Goal: Communication & Community: Answer question/provide support

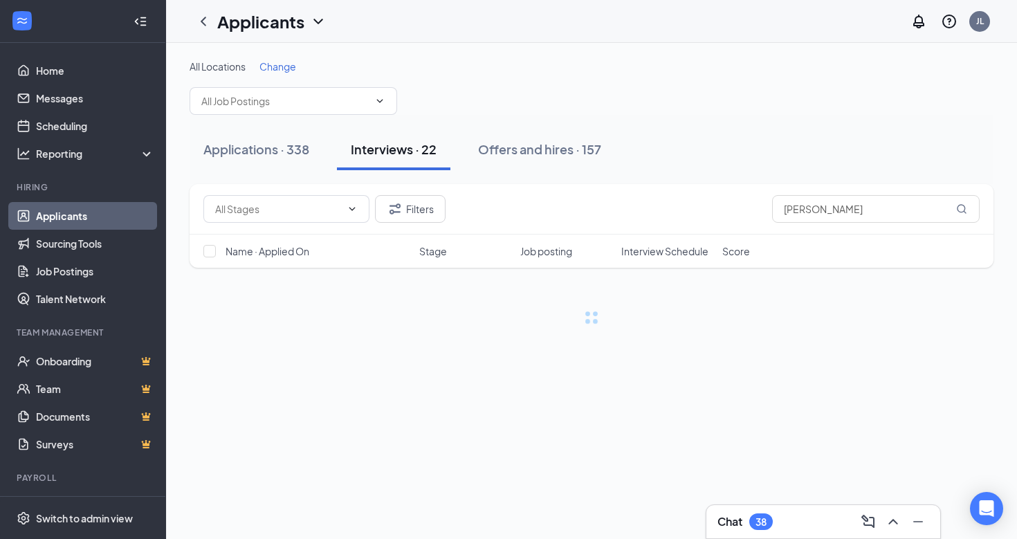
click at [413, 158] on button "Interviews · 22" at bounding box center [393, 150] width 113 height 42
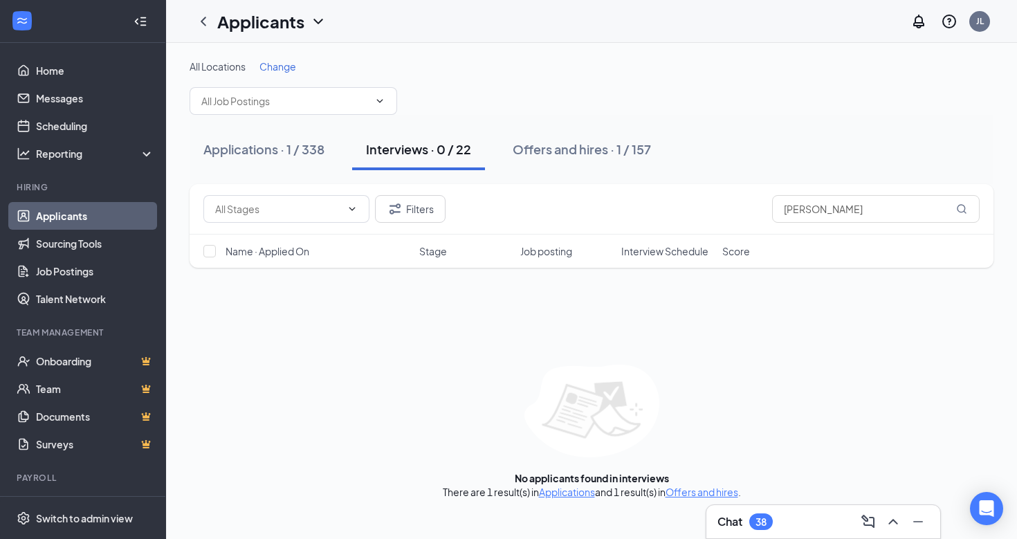
click at [413, 158] on button "Interviews · 0 / 22" at bounding box center [418, 150] width 133 height 42
drag, startPoint x: 904, startPoint y: 216, endPoint x: 783, endPoint y: 205, distance: 122.3
click at [783, 205] on input "[PERSON_NAME]" at bounding box center [876, 209] width 208 height 28
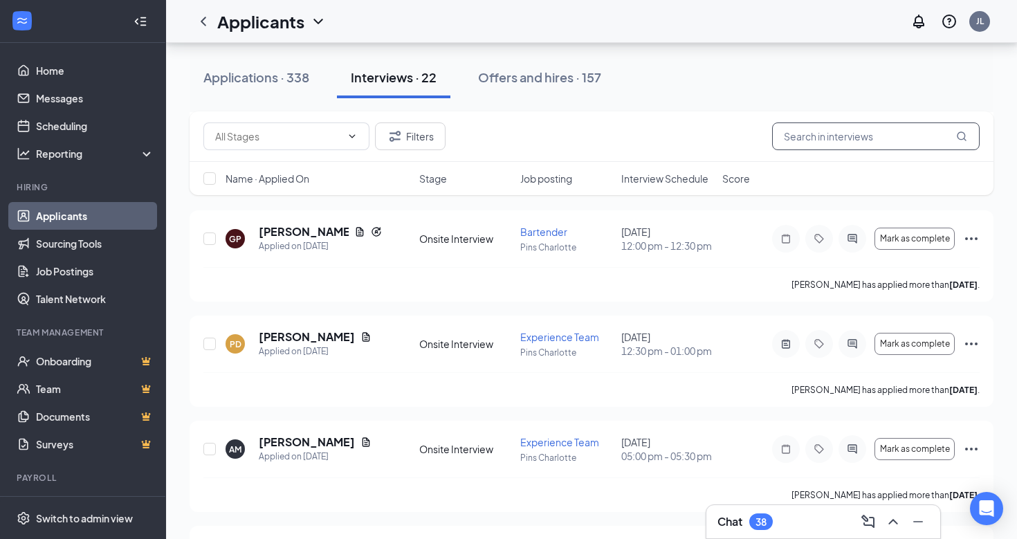
scroll to position [1759, 0]
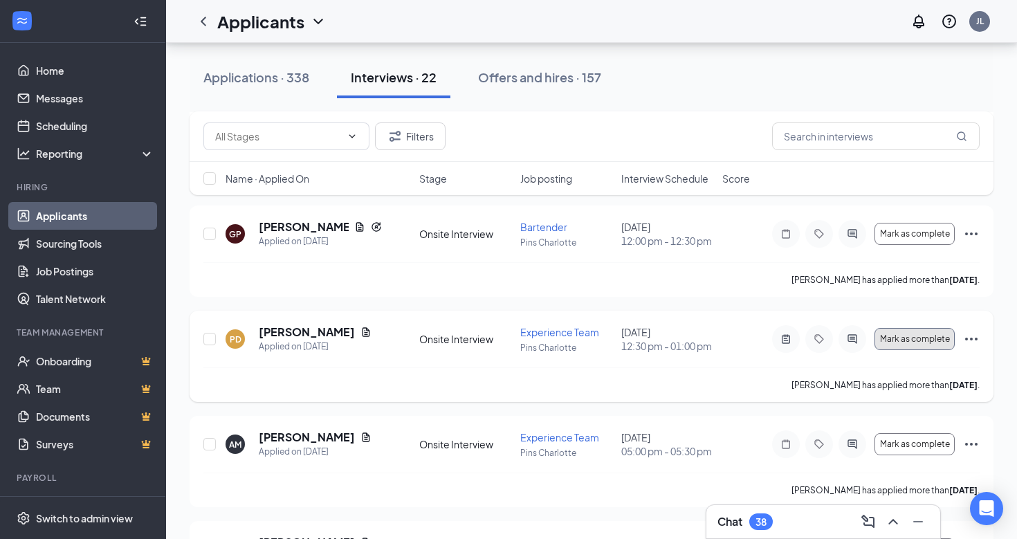
click at [906, 350] on button "Mark as complete" at bounding box center [915, 339] width 80 height 22
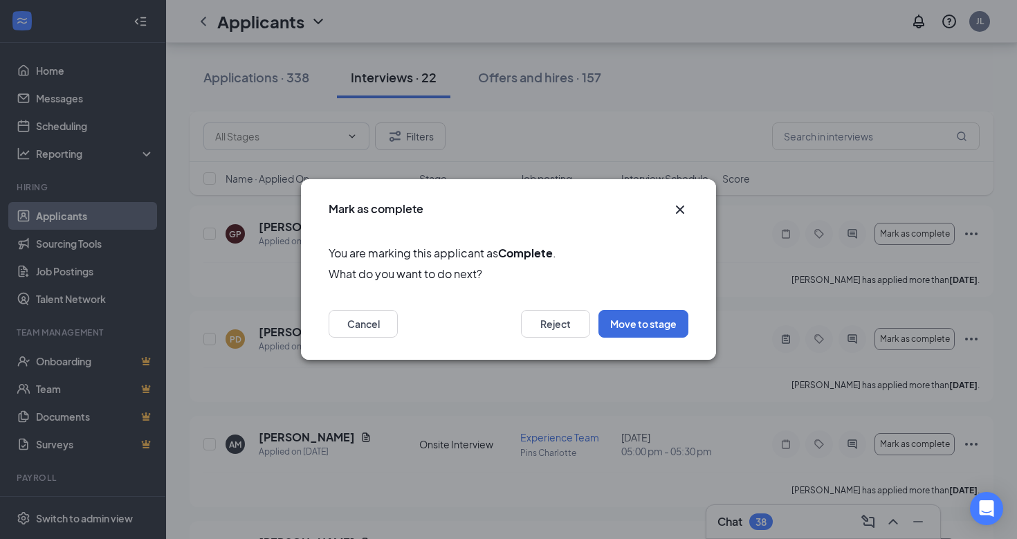
click at [682, 210] on icon "Cross" at bounding box center [680, 209] width 17 height 17
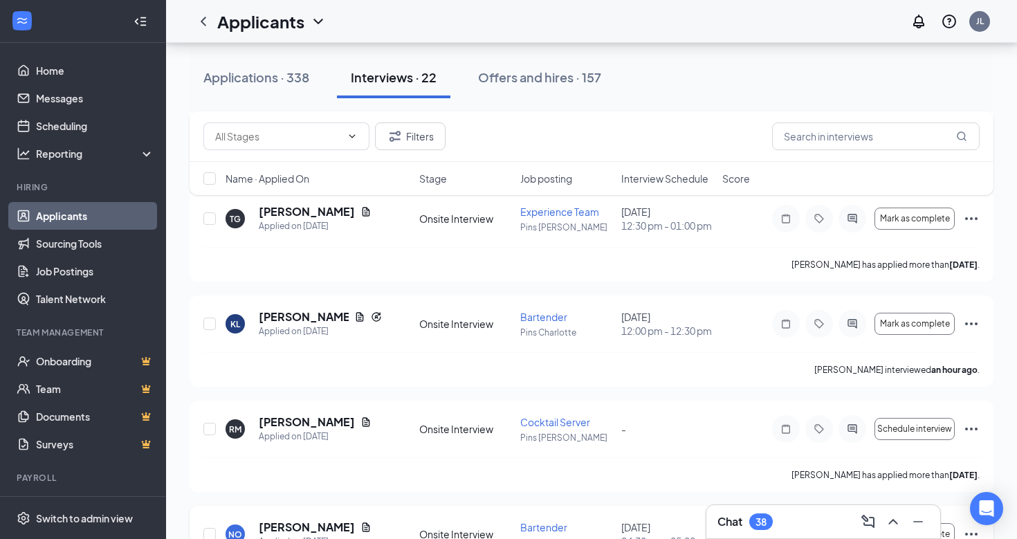
scroll to position [1349, 0]
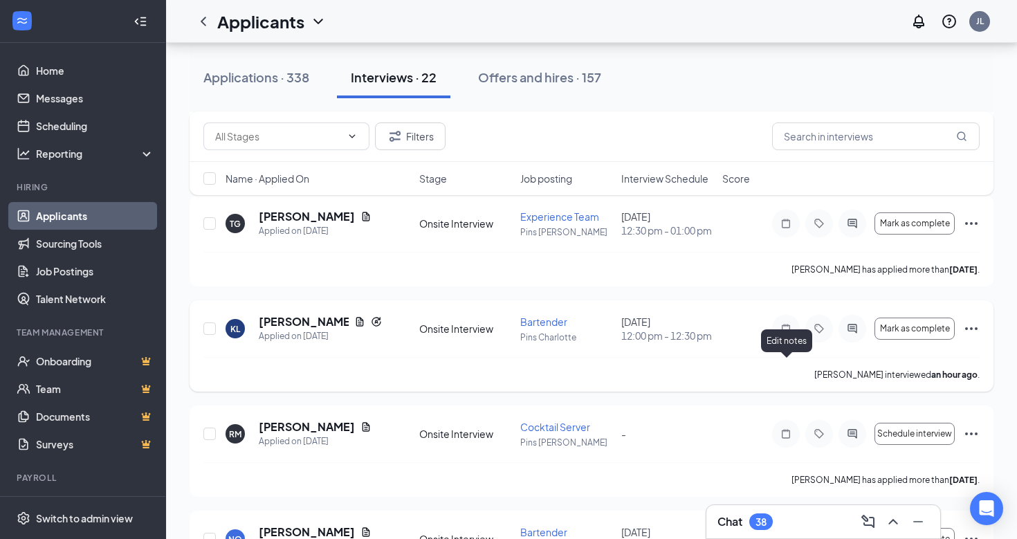
click at [786, 334] on icon "Note" at bounding box center [786, 328] width 17 height 11
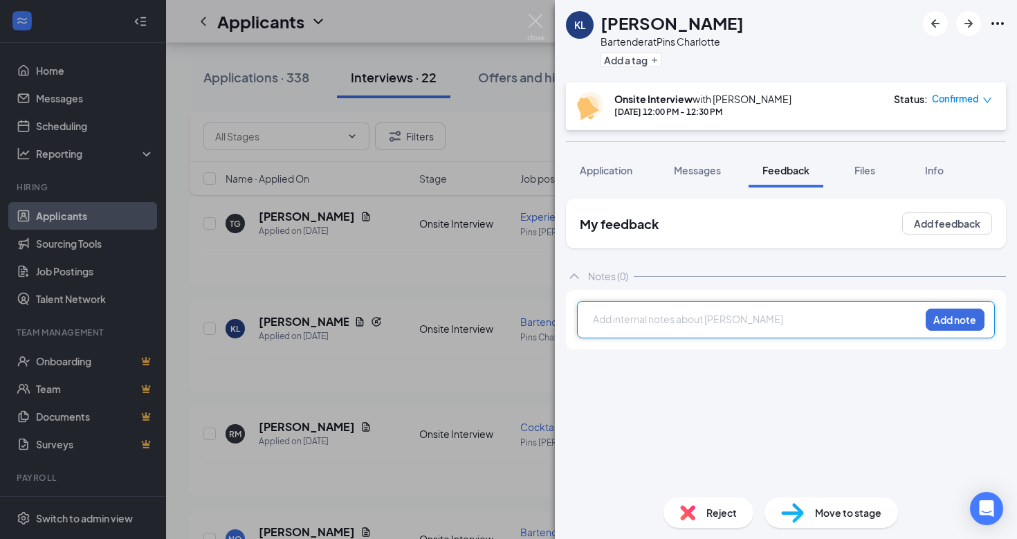
click at [759, 322] on div at bounding box center [757, 319] width 326 height 15
drag, startPoint x: 703, startPoint y: 320, endPoint x: 683, endPoint y: 325, distance: 20.6
click at [683, 325] on div "[PERSON_NAME] 2nd interview? Very reserved, 1 word answers" at bounding box center [757, 319] width 326 height 15
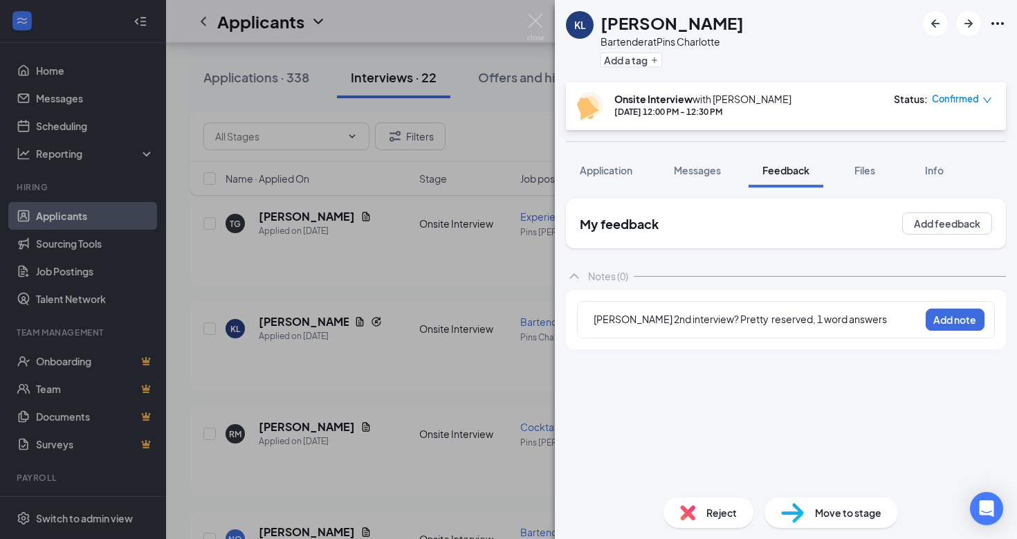
click at [723, 387] on div "My feedback Add feedback Notes (0) [PERSON_NAME] 2nd interview? Pretty reserved…" at bounding box center [786, 343] width 440 height 288
click at [963, 316] on button "Add note" at bounding box center [955, 320] width 59 height 22
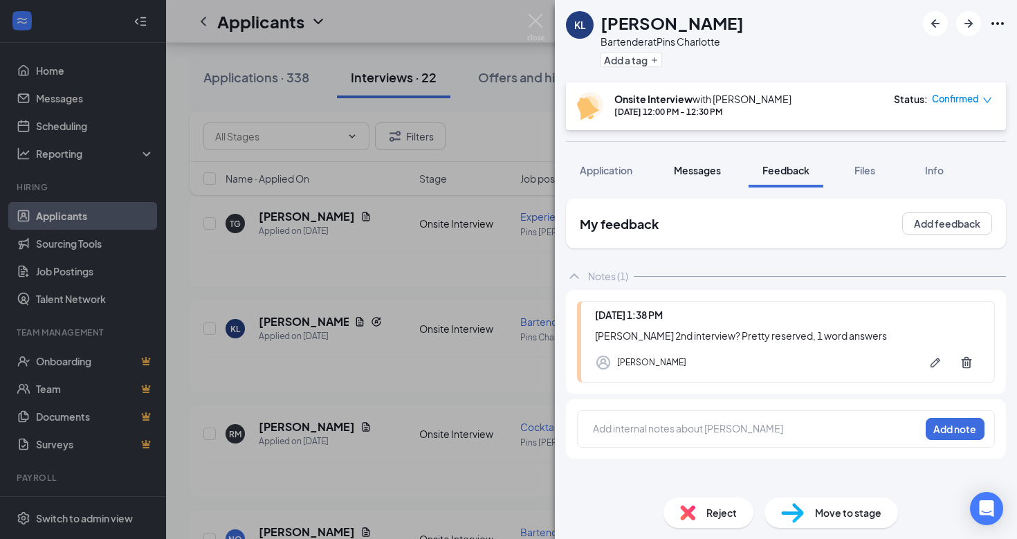
click at [715, 176] on span "Messages" at bounding box center [697, 170] width 47 height 12
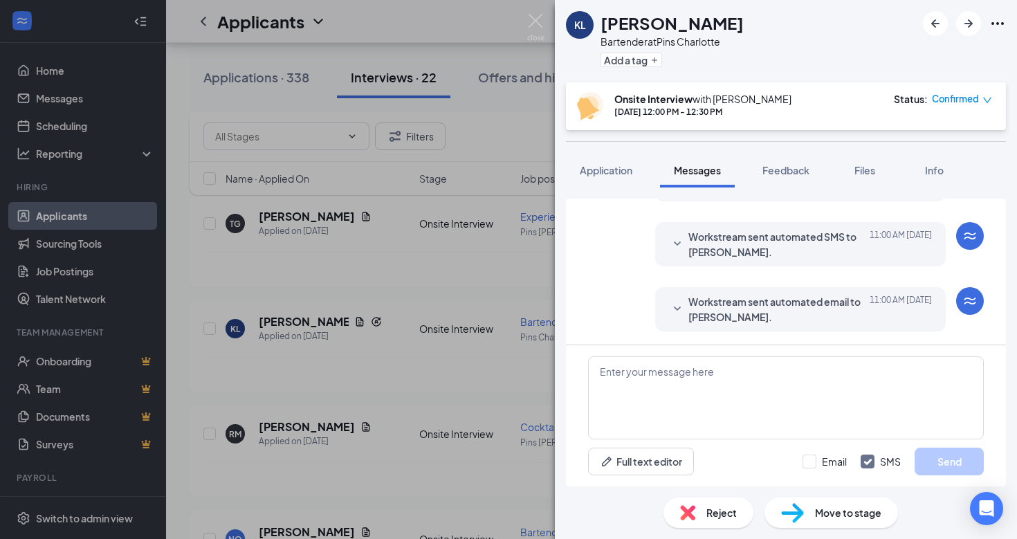
scroll to position [499, 0]
click at [539, 19] on img at bounding box center [535, 27] width 17 height 27
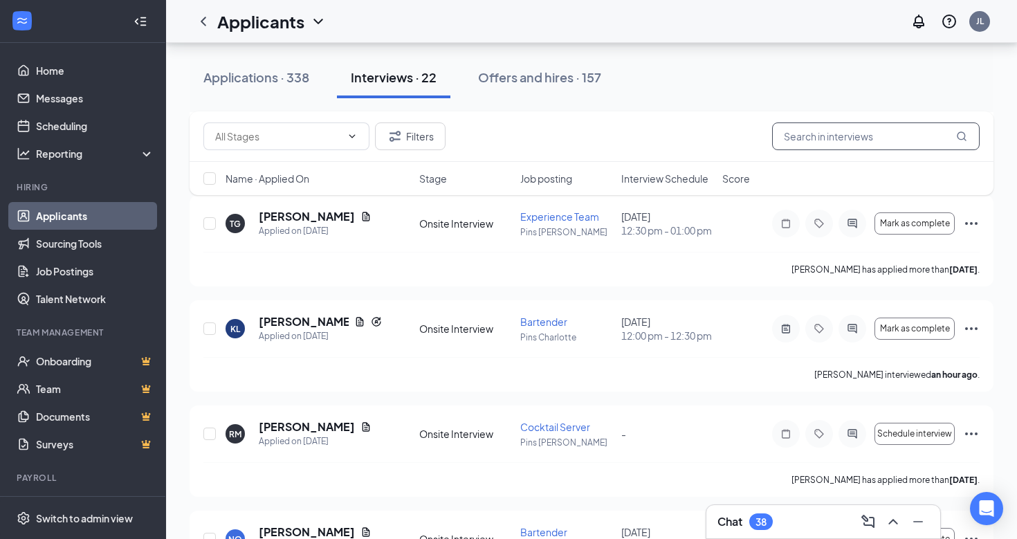
click at [836, 138] on input "text" at bounding box center [876, 136] width 208 height 28
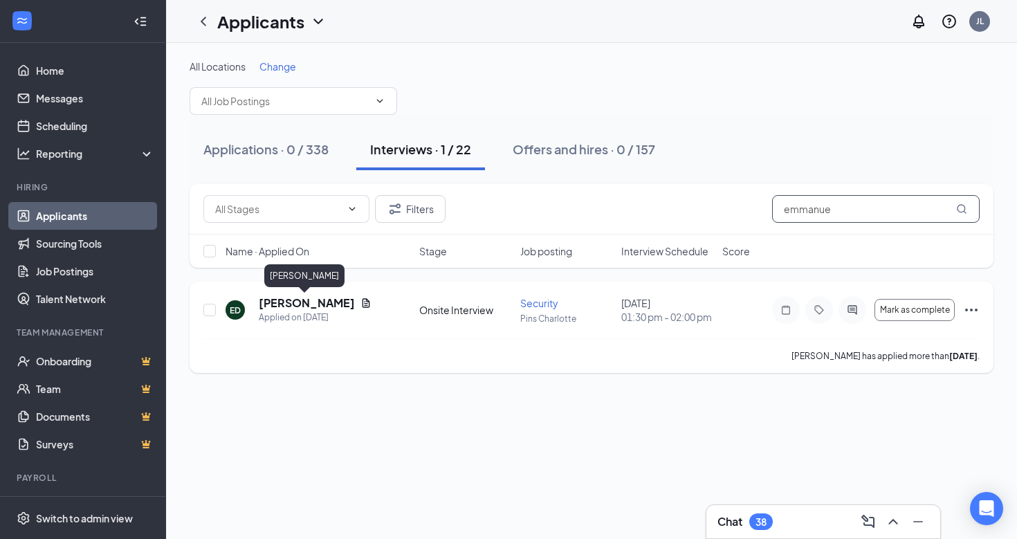
type input "emmanue"
click at [324, 306] on h5 "[PERSON_NAME]" at bounding box center [307, 302] width 96 height 15
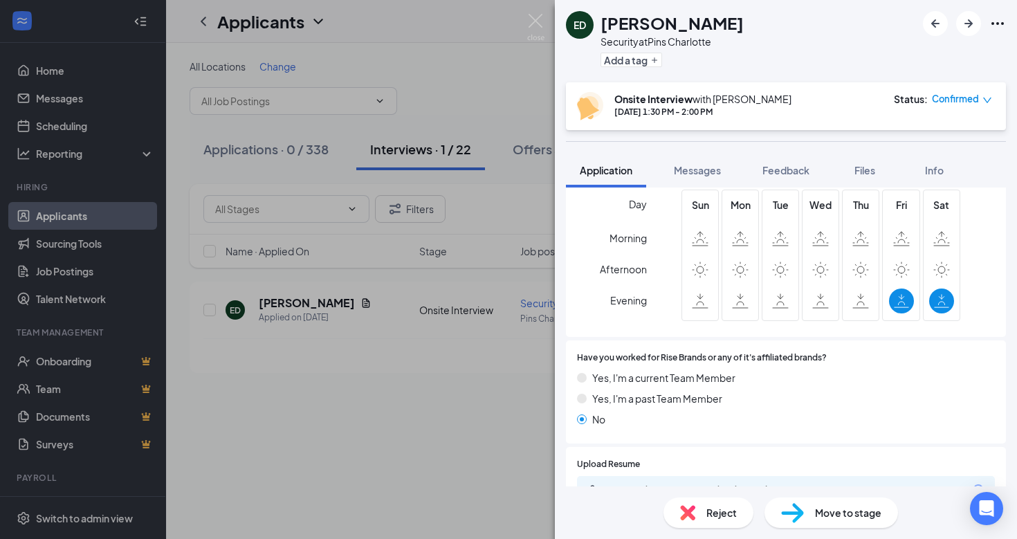
scroll to position [499, 0]
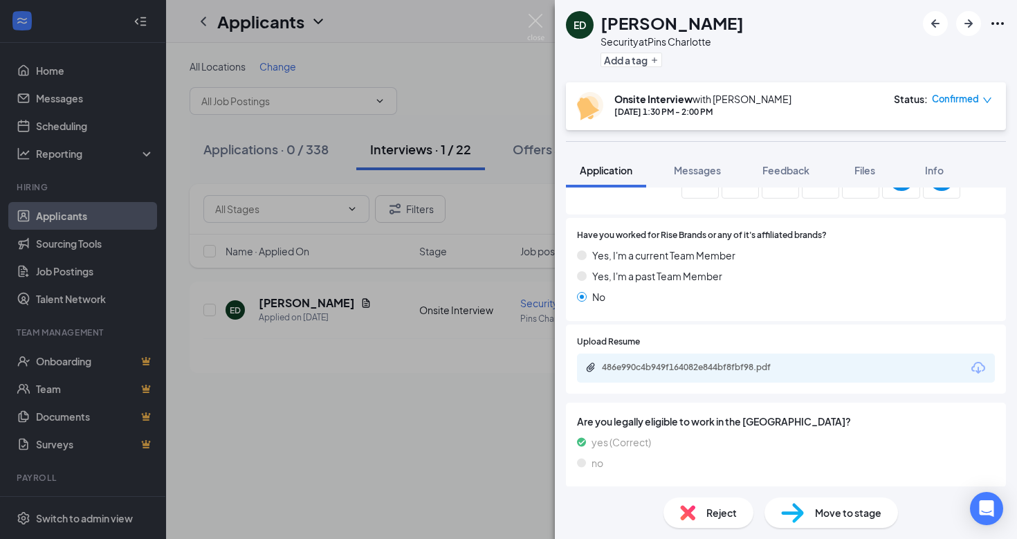
click at [725, 367] on div "486e990c4b949f164082e844bf8fbf98.pdf" at bounding box center [699, 367] width 194 height 11
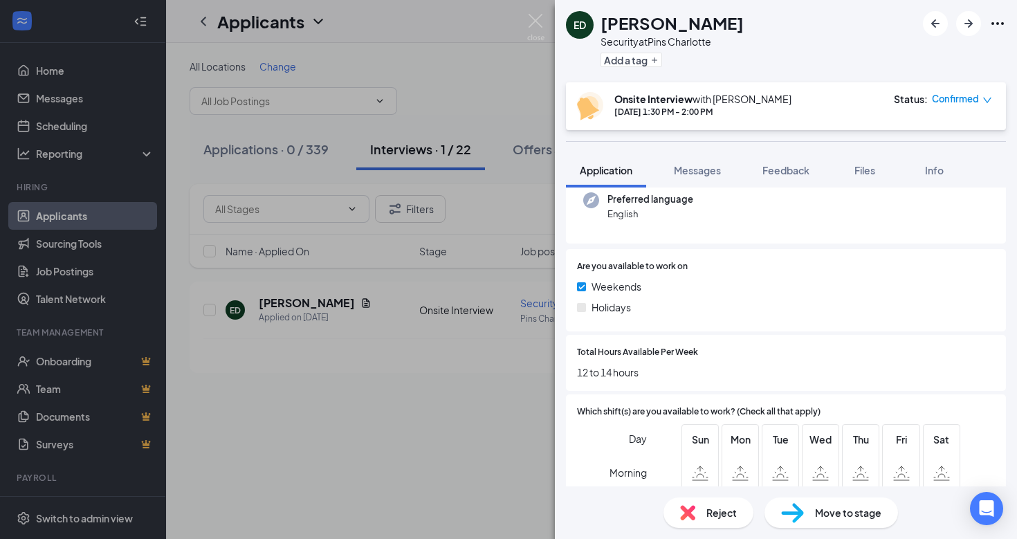
scroll to position [0, 0]
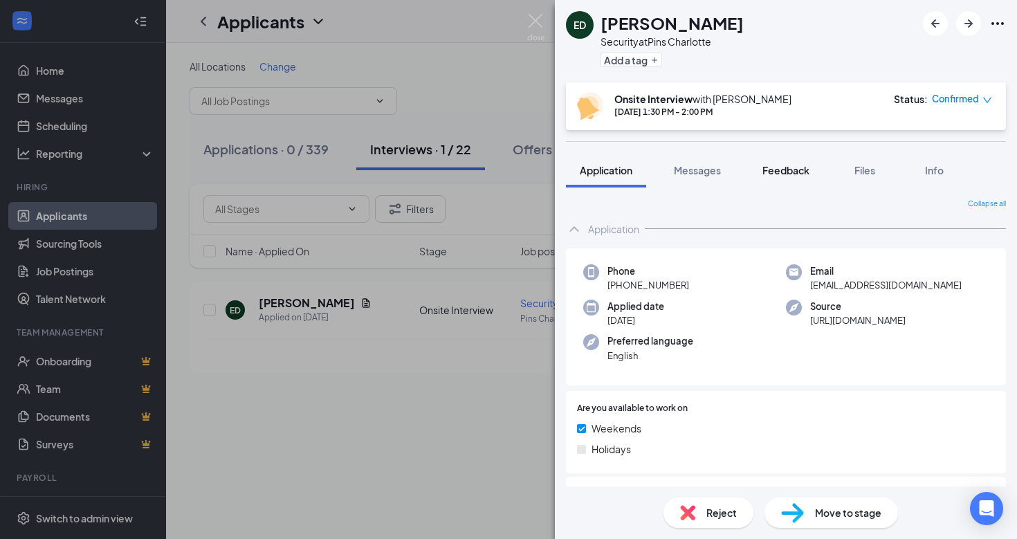
click at [798, 182] on button "Feedback" at bounding box center [786, 170] width 75 height 35
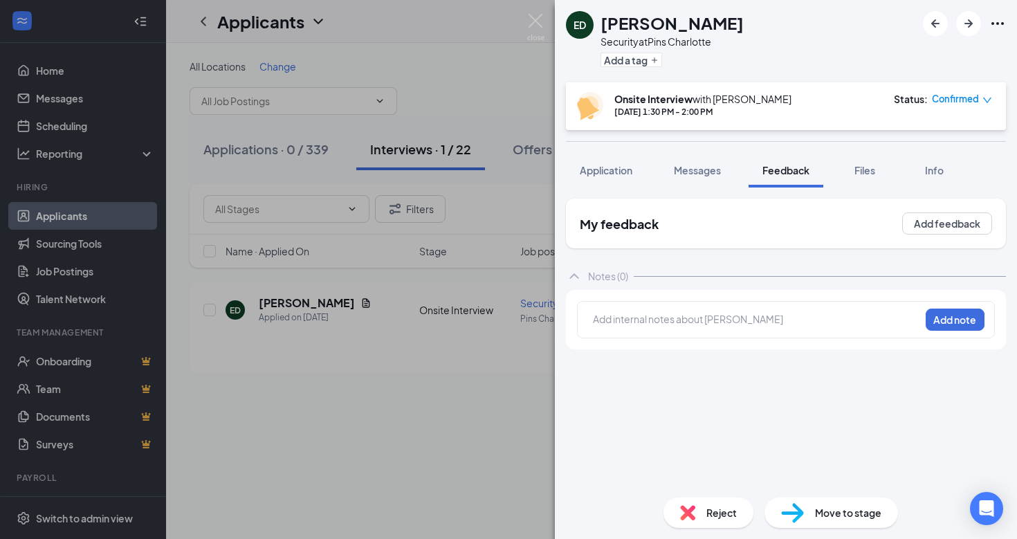
click at [731, 312] on div at bounding box center [757, 319] width 326 height 15
click at [747, 418] on div "My feedback Add feedback Notes (0) [PERSON_NAME] friend, good answers, well spo…" at bounding box center [786, 343] width 440 height 288
click at [911, 325] on div "[PERSON_NAME] friend, good answers, well spoken, not nervous. Reccomend" at bounding box center [757, 326] width 326 height 29
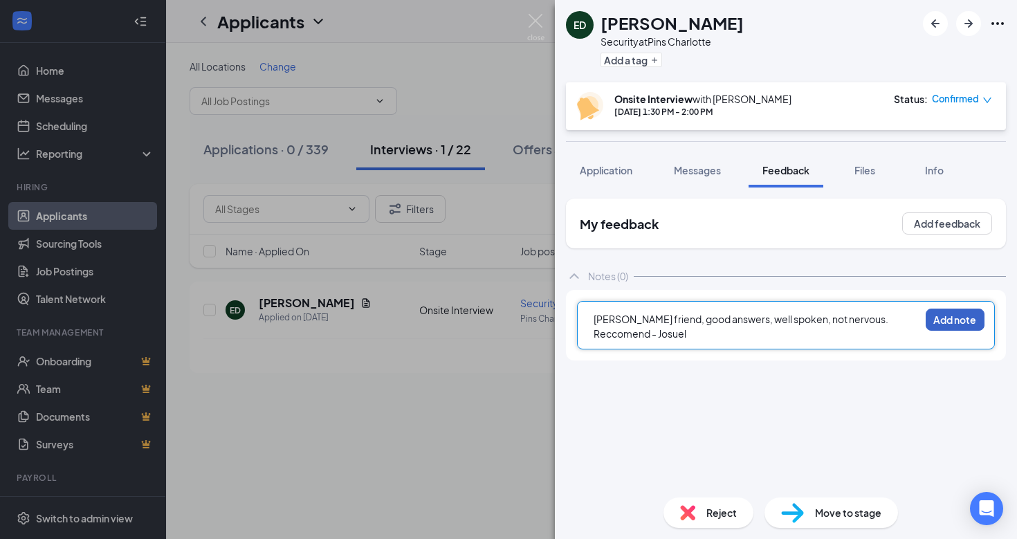
click at [949, 325] on button "Add note" at bounding box center [955, 320] width 59 height 22
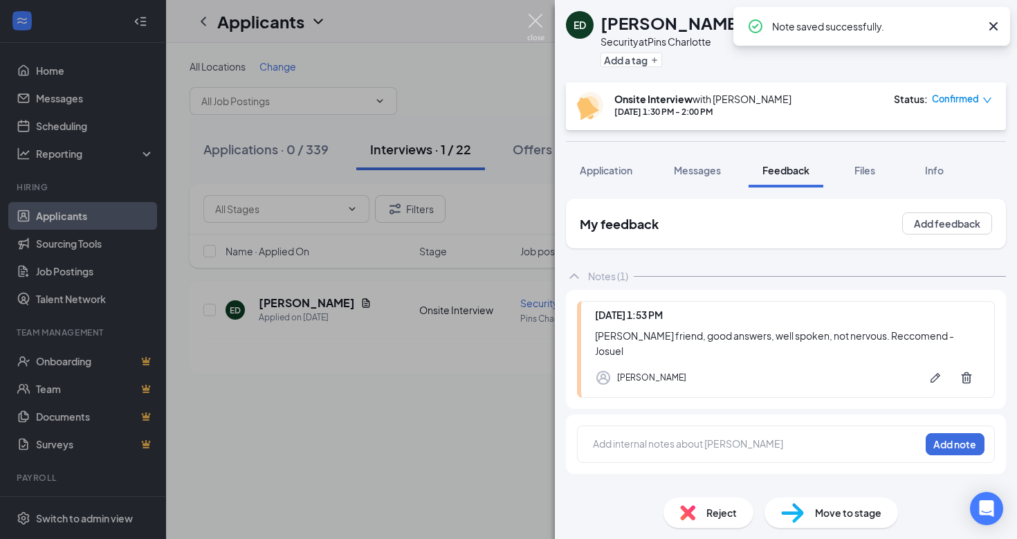
click at [529, 21] on img at bounding box center [535, 27] width 17 height 27
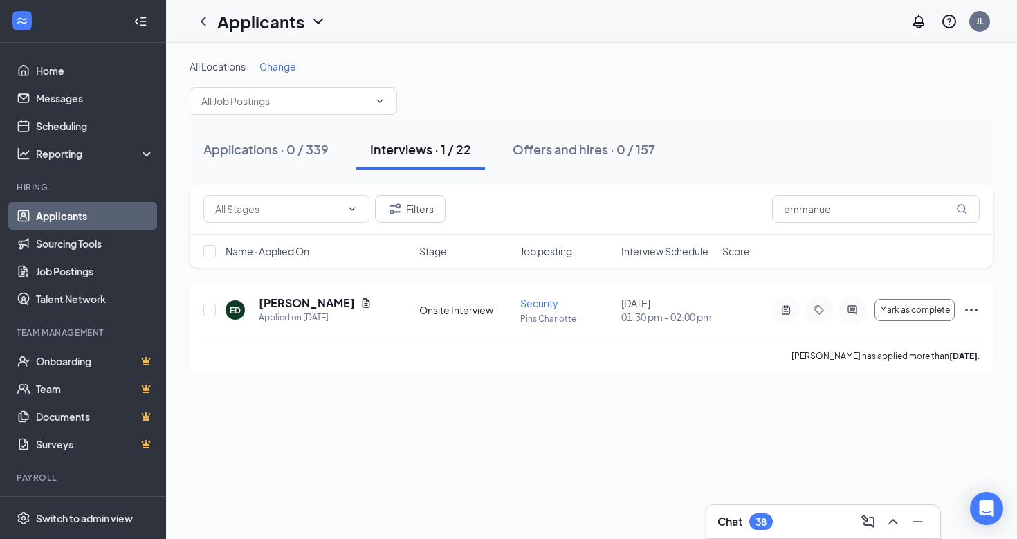
click at [443, 161] on button "Interviews · 1 / 22" at bounding box center [420, 150] width 129 height 42
drag, startPoint x: 841, startPoint y: 212, endPoint x: 766, endPoint y: 201, distance: 75.4
click at [766, 201] on div "Filters emmanue" at bounding box center [591, 209] width 776 height 28
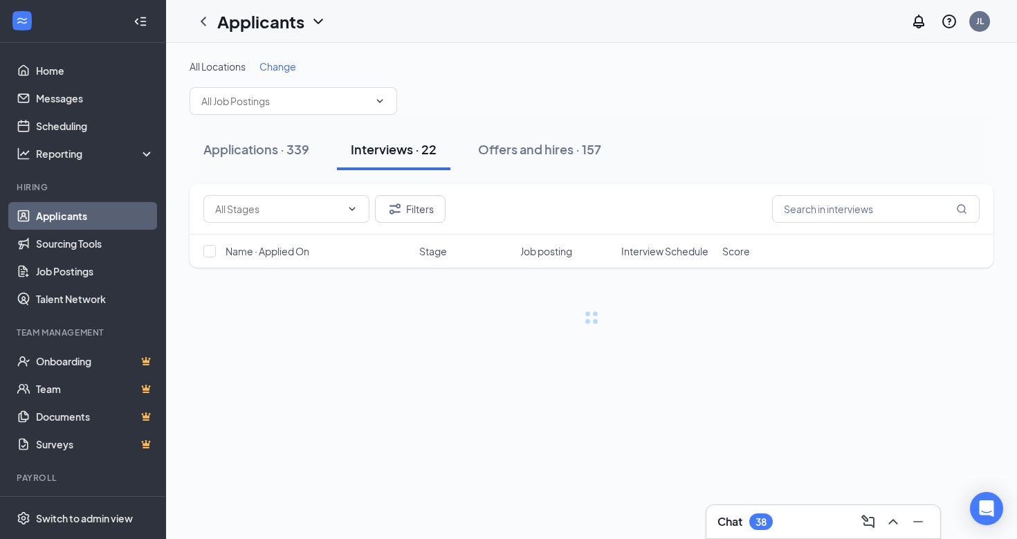
click at [669, 181] on div "Applications · 339 Interviews · 22 Offers and hires · 157" at bounding box center [592, 149] width 804 height 69
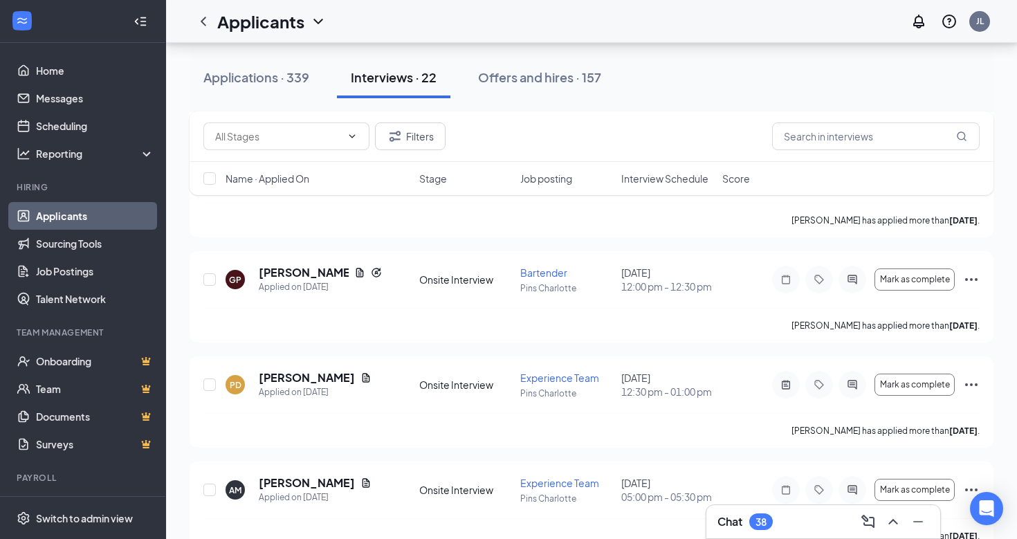
scroll to position [1748, 0]
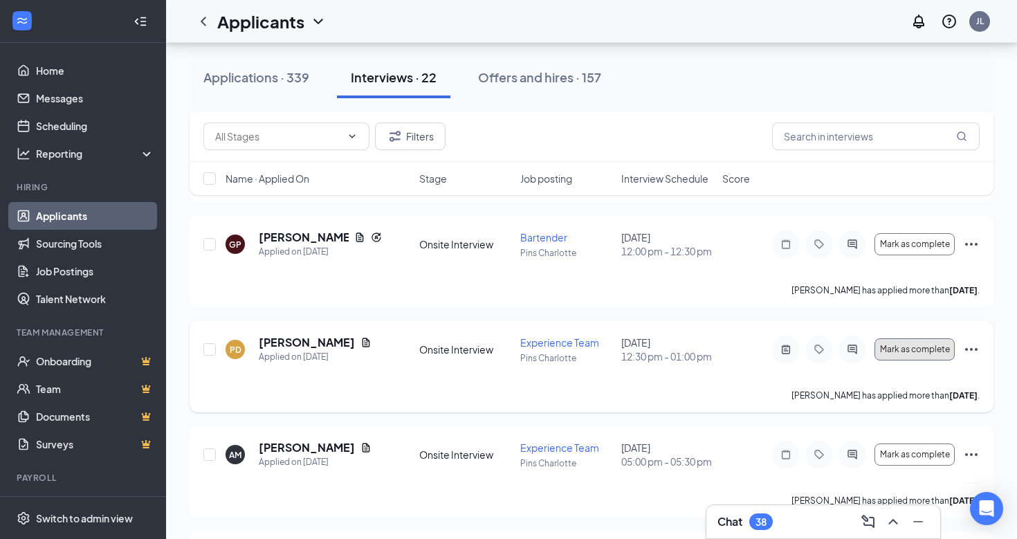
click at [931, 354] on span "Mark as complete" at bounding box center [915, 350] width 70 height 10
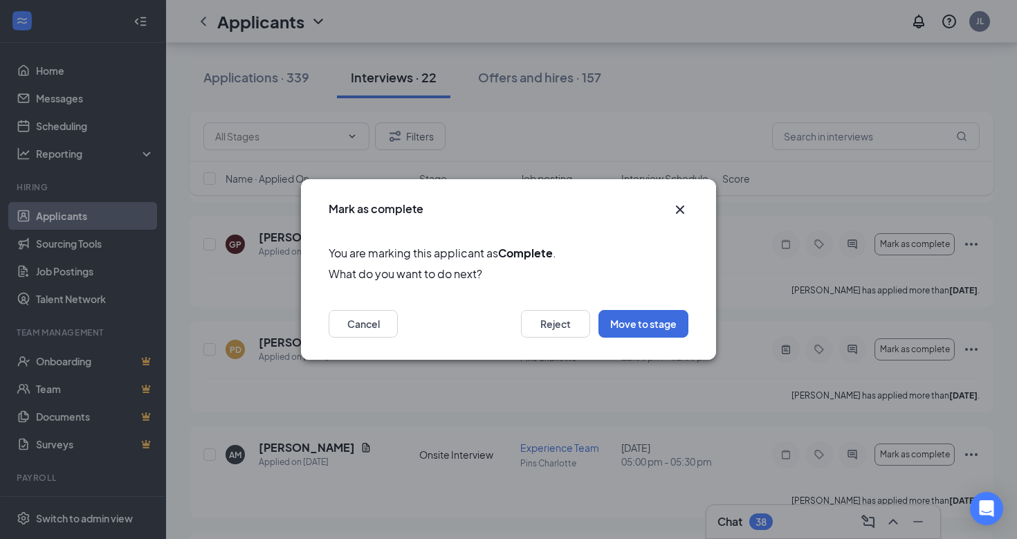
click at [676, 208] on icon "Cross" at bounding box center [680, 209] width 17 height 17
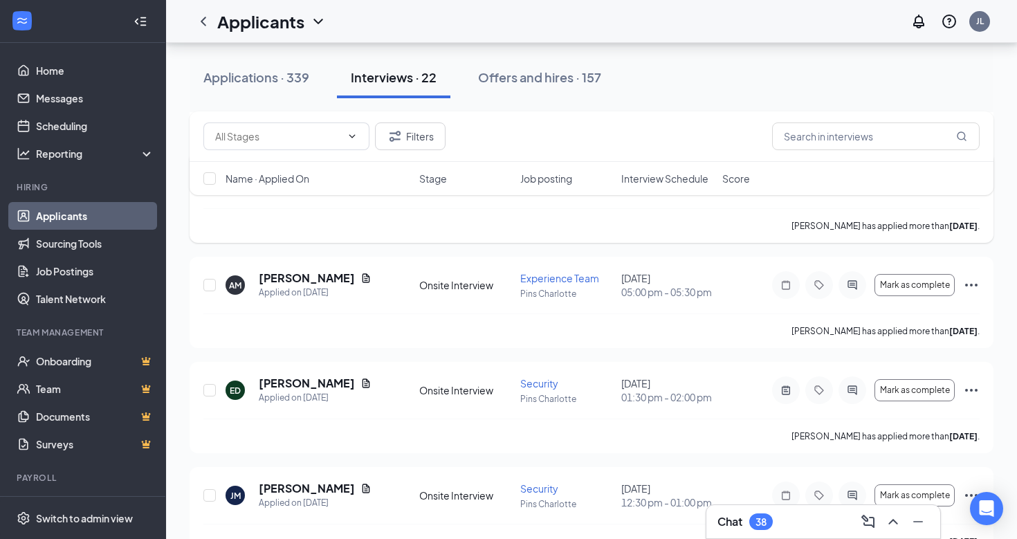
scroll to position [1936, 0]
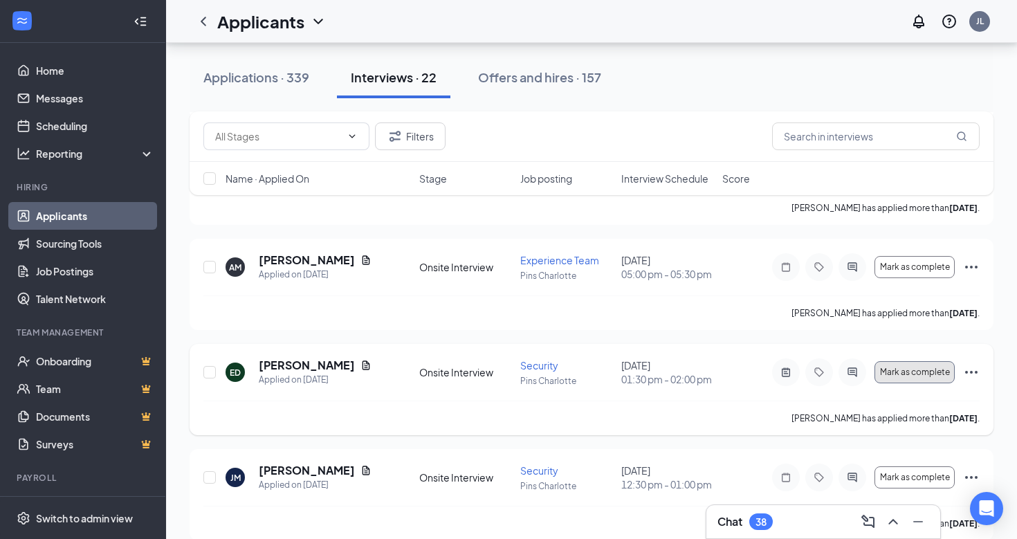
click at [928, 377] on span "Mark as complete" at bounding box center [915, 372] width 70 height 10
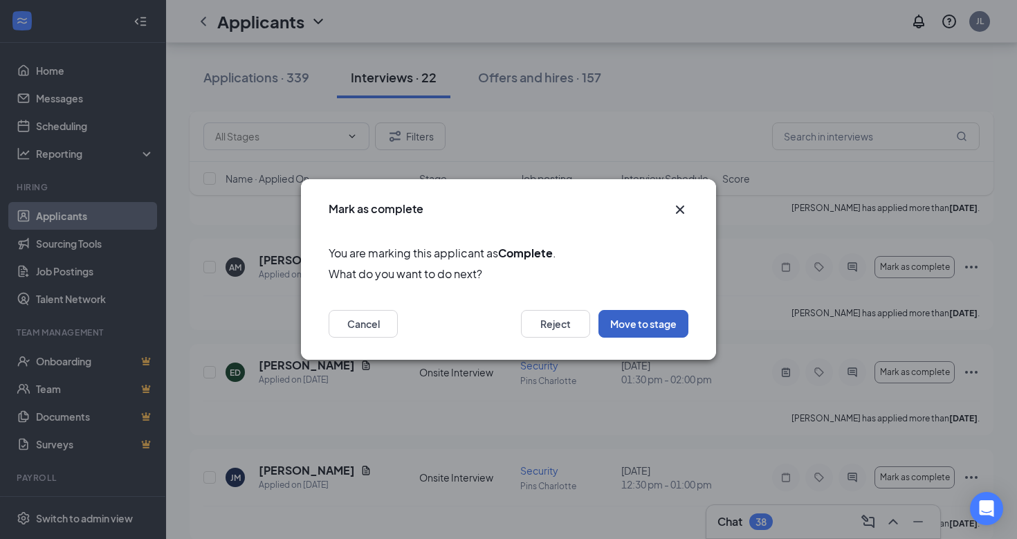
click at [651, 321] on button "Move to stage" at bounding box center [644, 324] width 90 height 28
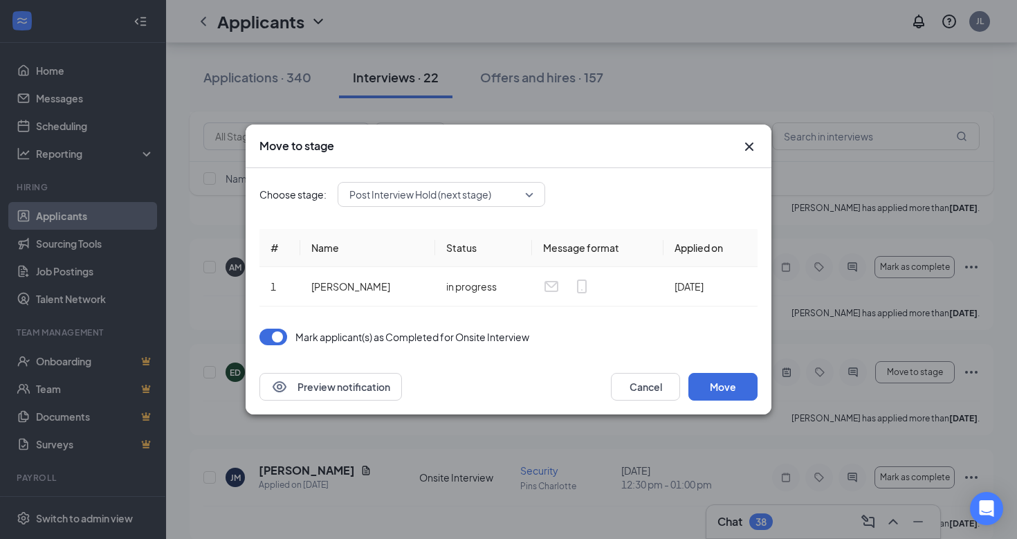
click at [408, 198] on span "Post Interview Hold (next stage)" at bounding box center [420, 194] width 142 height 21
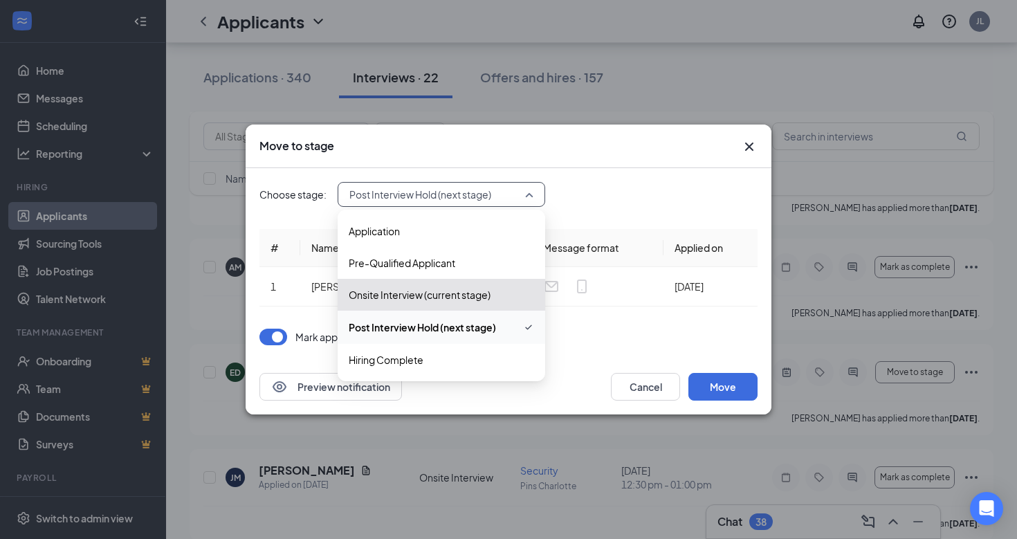
click at [598, 354] on div "Choose stage: Post Interview Hold (next stage) 3269185 3385357 3269186 Applicat…" at bounding box center [508, 263] width 498 height 191
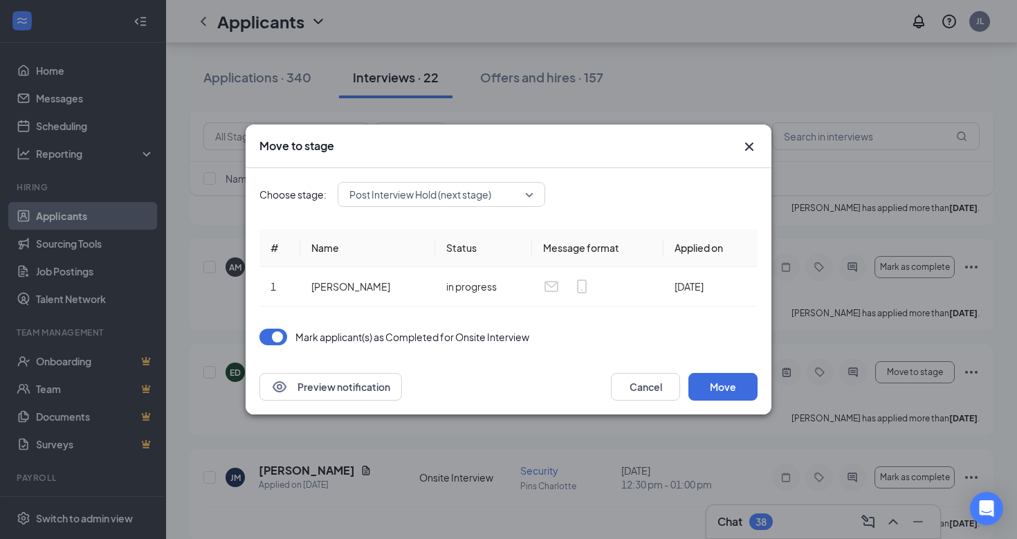
click at [745, 149] on icon "Cross" at bounding box center [749, 146] width 17 height 17
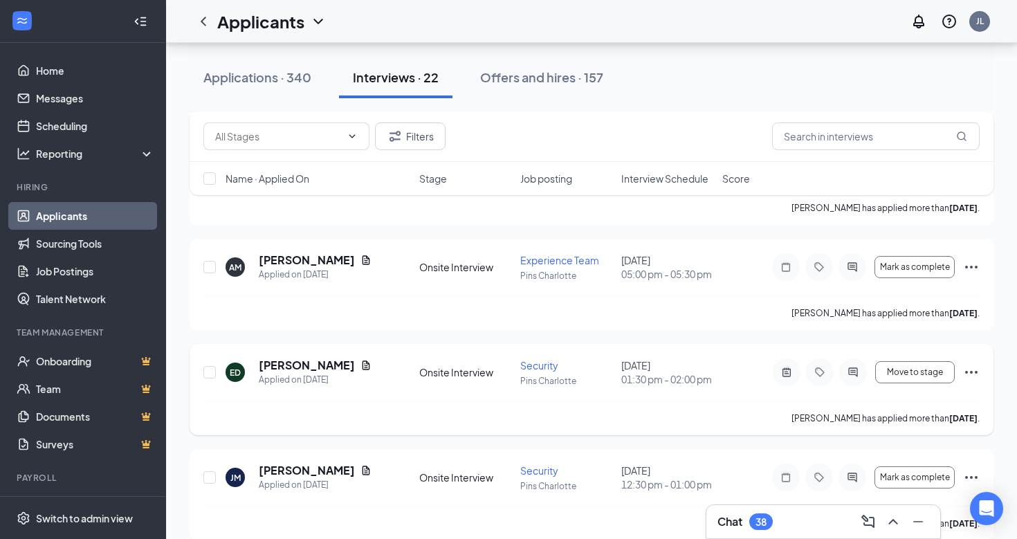
click at [975, 374] on icon "Ellipses" at bounding box center [971, 372] width 12 height 3
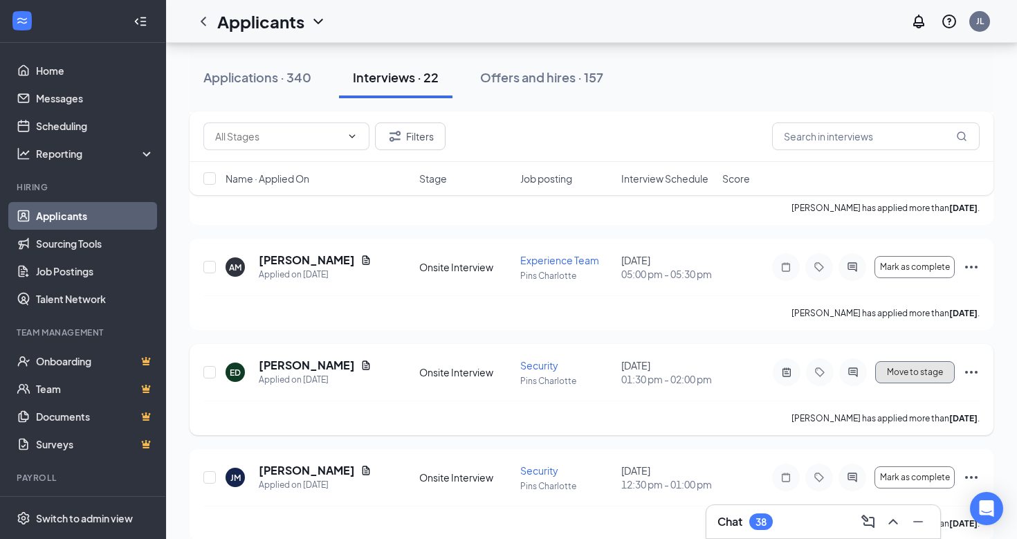
click at [926, 377] on span "Move to stage" at bounding box center [915, 372] width 56 height 10
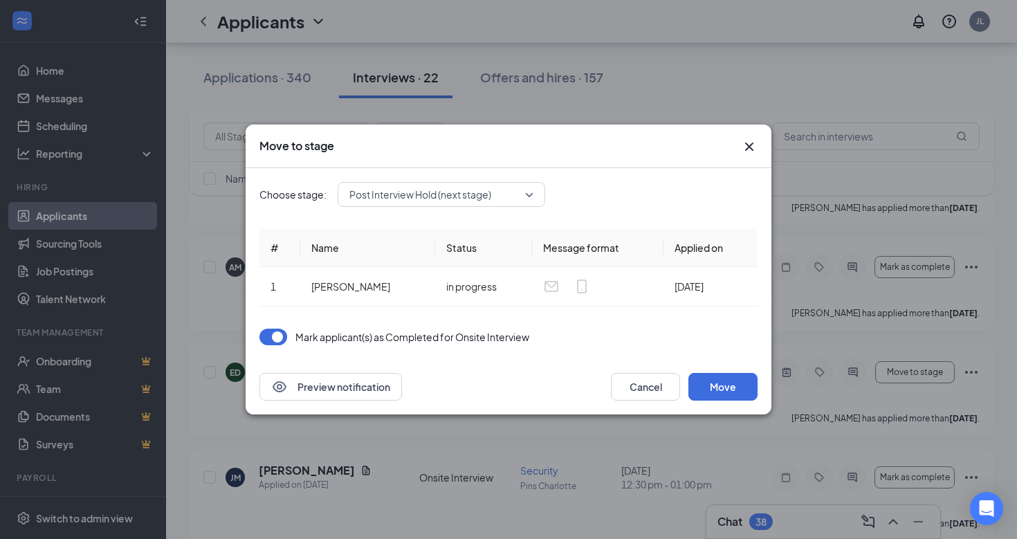
click at [486, 200] on span "Post Interview Hold (next stage)" at bounding box center [420, 194] width 142 height 21
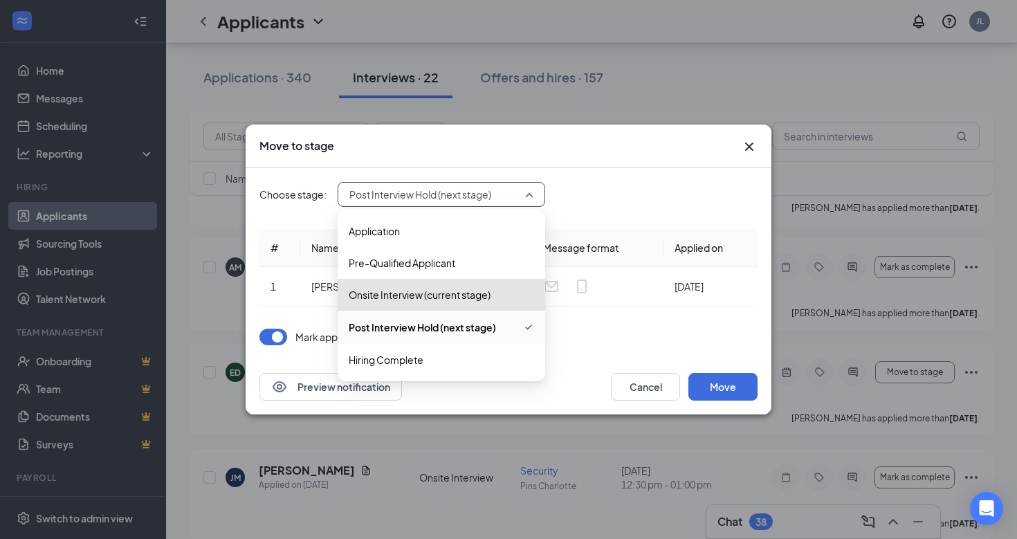
click at [723, 211] on div "Choose stage: Post Interview Hold (next stage) 3269185 3385357 3269186 Applicat…" at bounding box center [508, 263] width 498 height 191
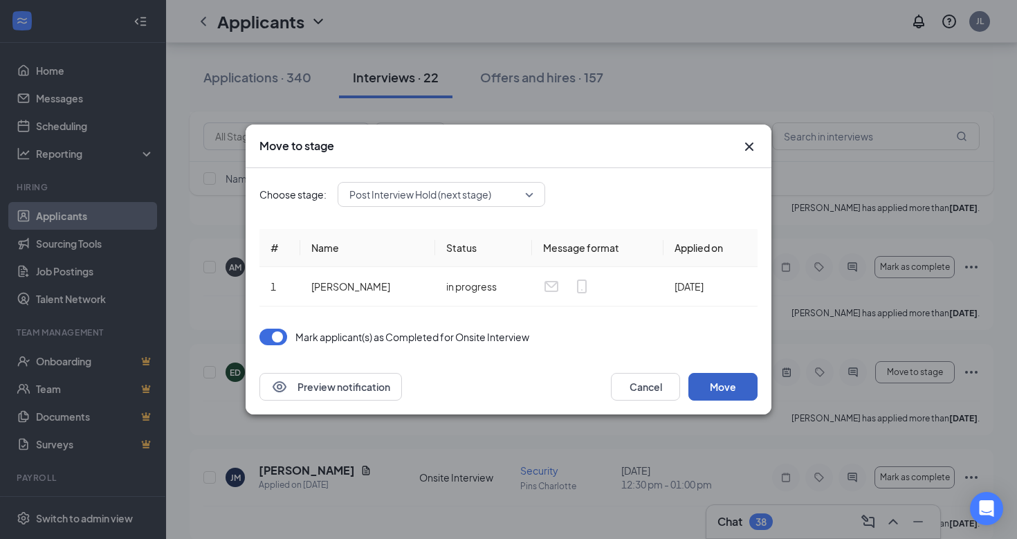
click at [742, 387] on button "Move" at bounding box center [722, 387] width 69 height 28
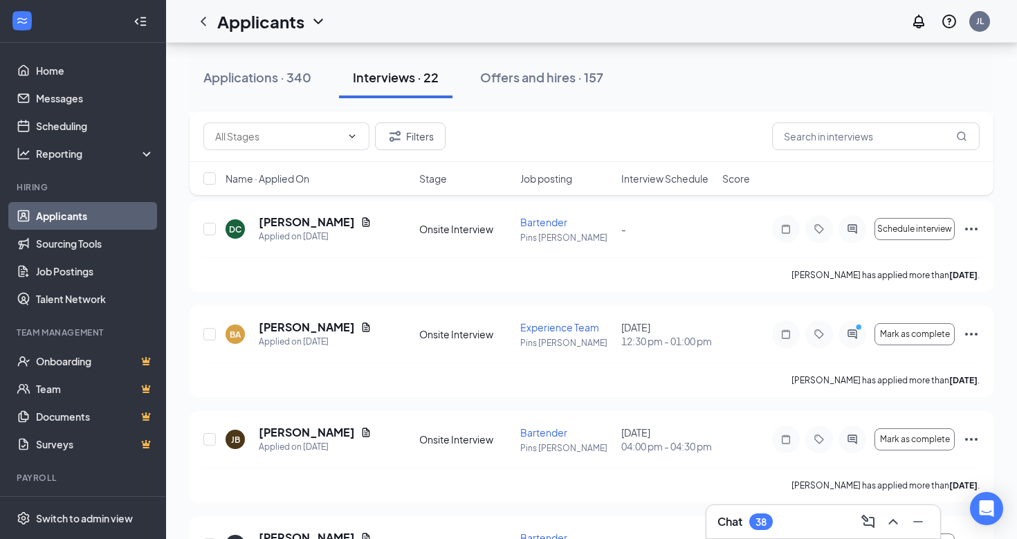
scroll to position [303, 0]
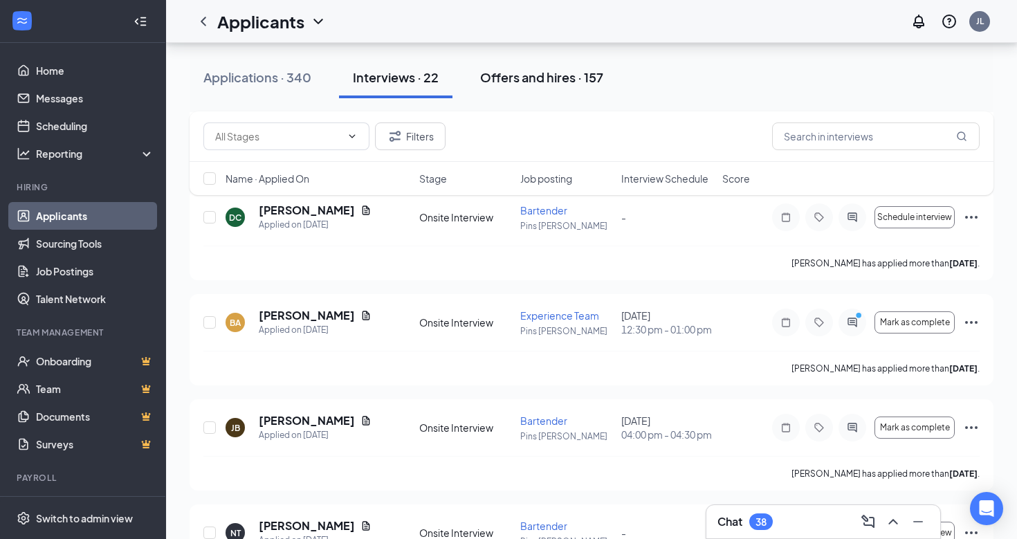
click at [551, 81] on div "Offers and hires · 157" at bounding box center [541, 76] width 123 height 17
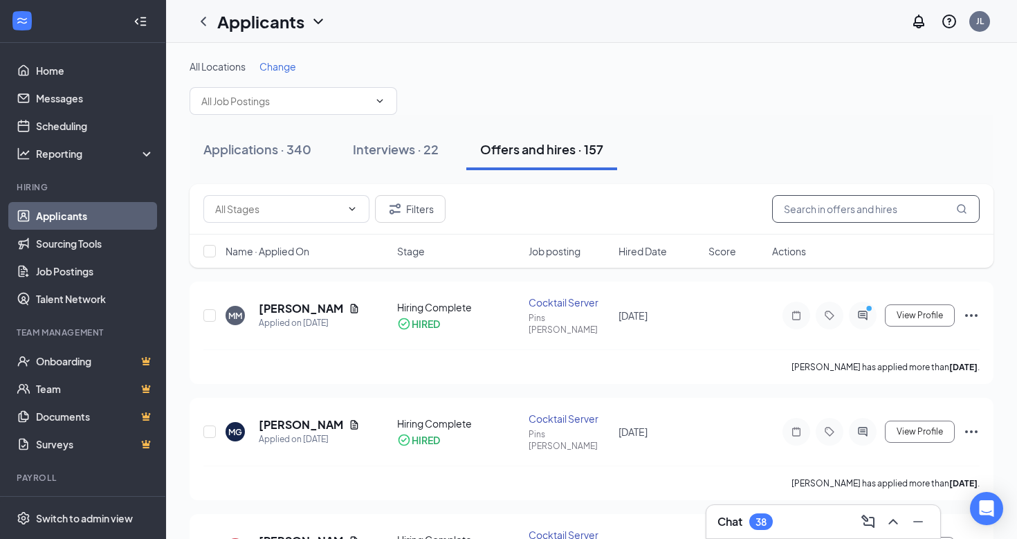
click at [823, 214] on input "text" at bounding box center [876, 209] width 208 height 28
click at [385, 142] on div "Interviews · 22" at bounding box center [396, 148] width 86 height 17
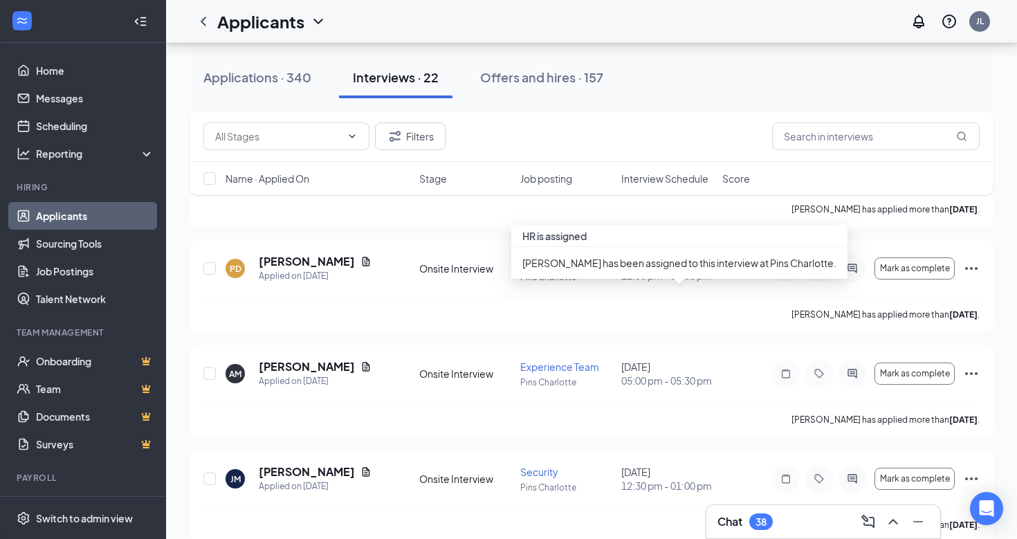
scroll to position [1834, 0]
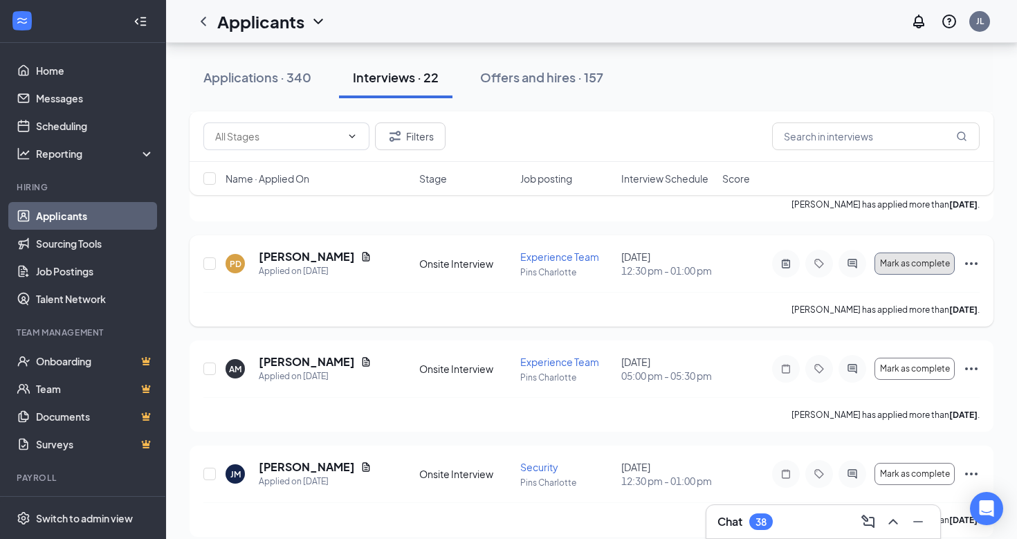
click at [942, 268] on span "Mark as complete" at bounding box center [915, 264] width 70 height 10
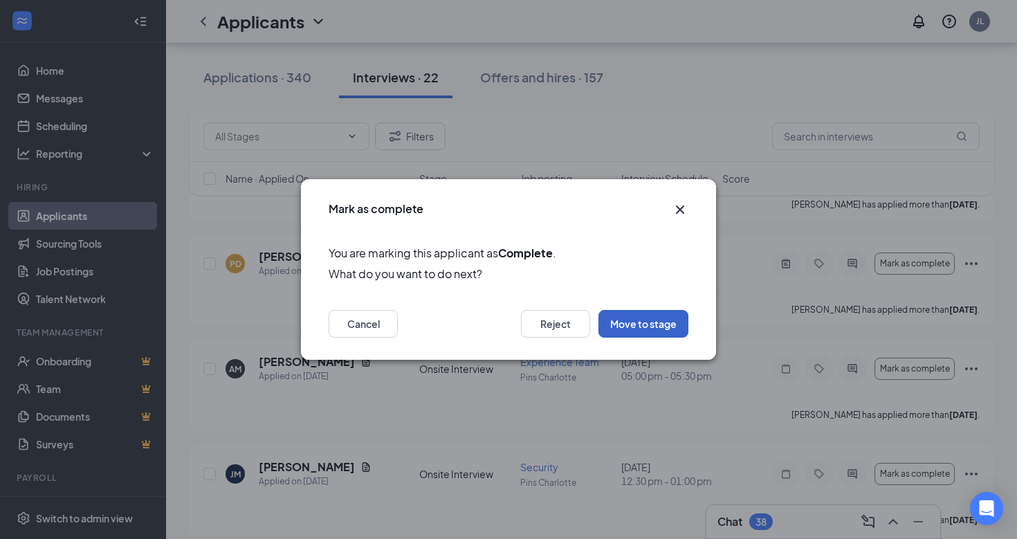
click at [634, 325] on button "Move to stage" at bounding box center [644, 324] width 90 height 28
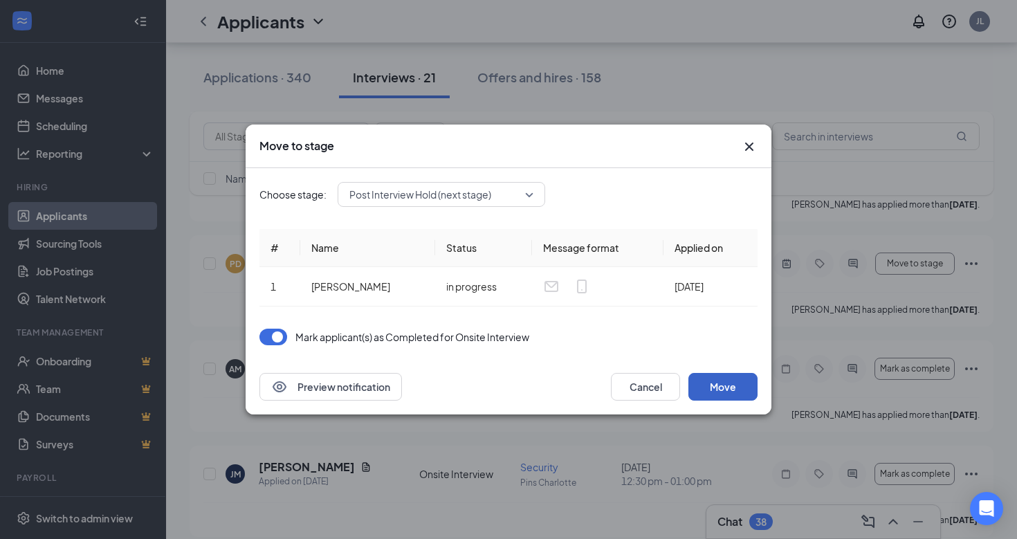
click at [745, 396] on button "Move" at bounding box center [722, 387] width 69 height 28
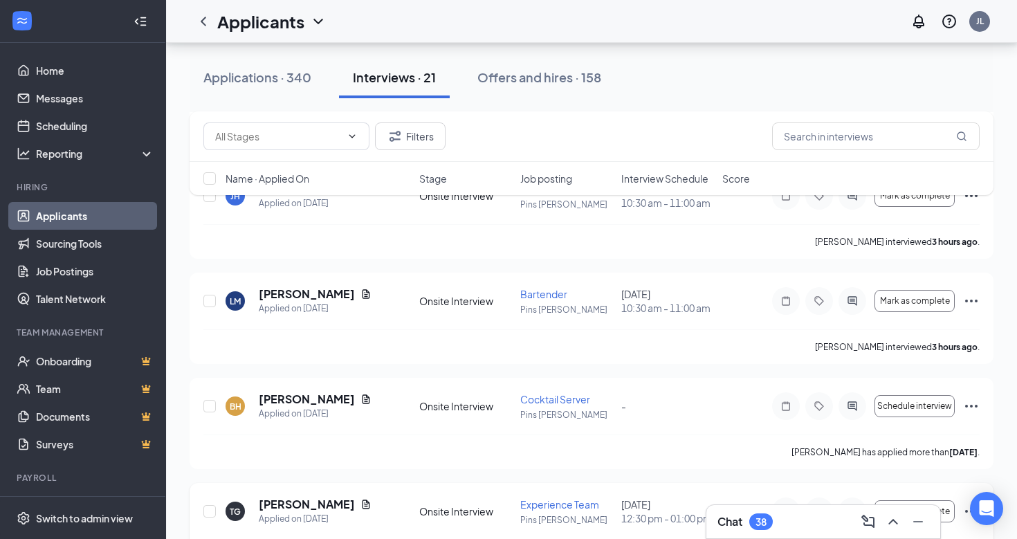
scroll to position [3163, 0]
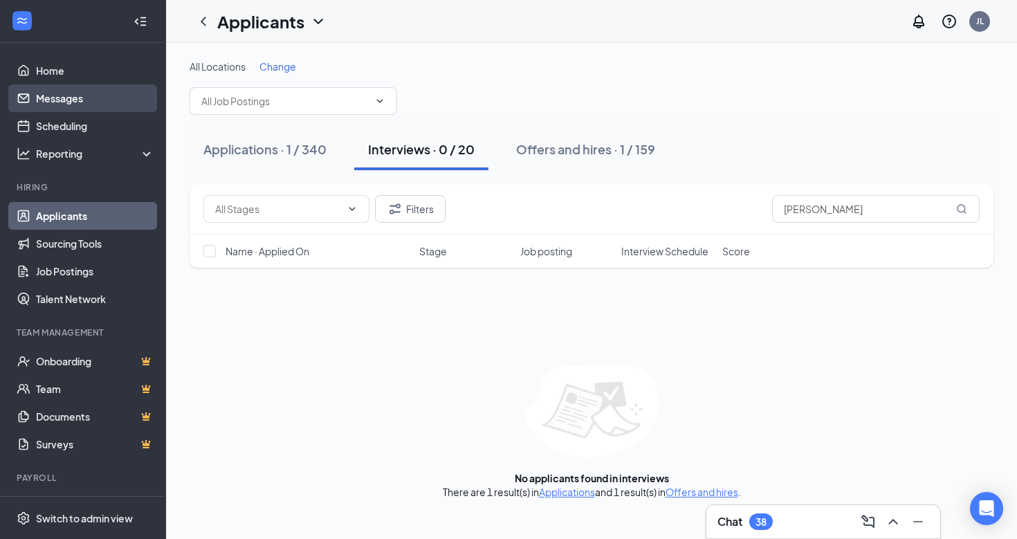
click at [77, 104] on link "Messages" at bounding box center [95, 98] width 118 height 28
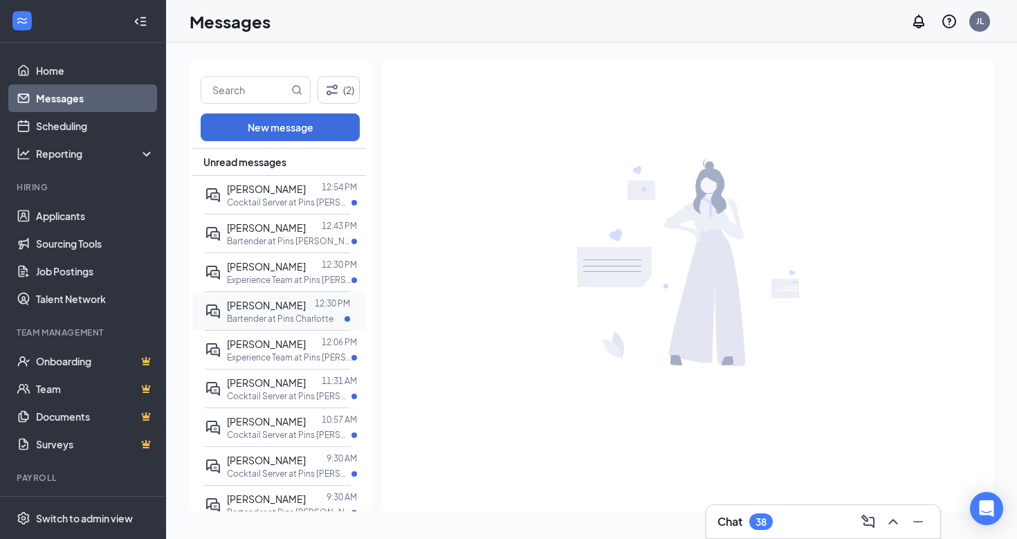
click at [311, 310] on div at bounding box center [310, 305] width 9 height 15
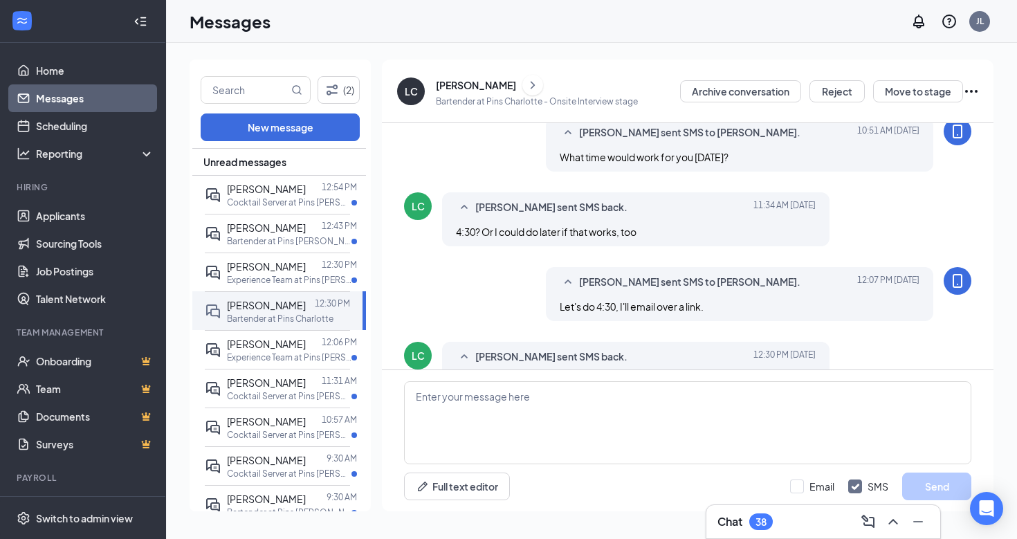
scroll to position [566, 0]
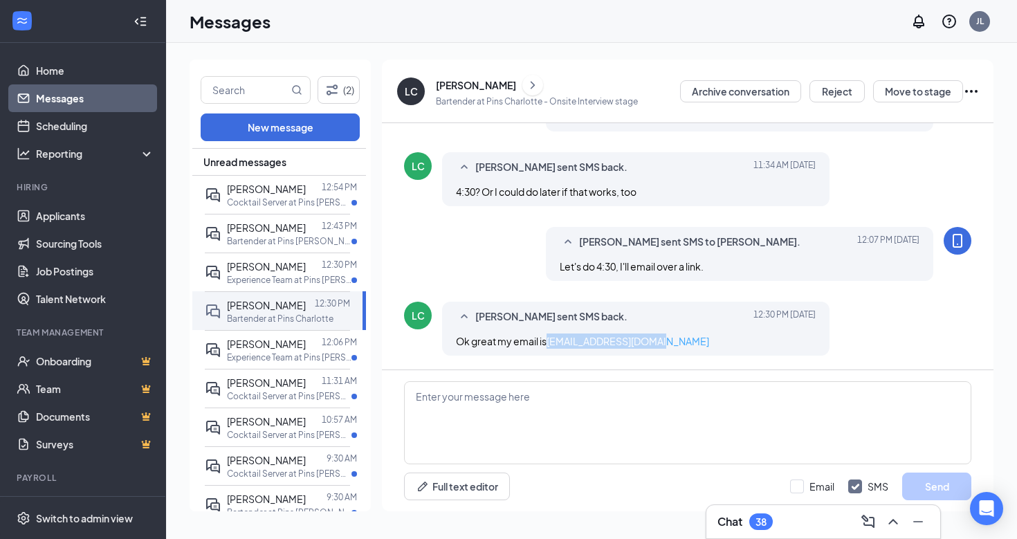
drag, startPoint x: 662, startPoint y: 342, endPoint x: 549, endPoint y: 346, distance: 112.8
click at [549, 346] on div "Ok great my email is ldicarlo09@icloud.com" at bounding box center [636, 341] width 360 height 15
copy link "ldicarlo09@icloud.com"
click at [574, 340] on link "ldicarlo09@icloud.com" at bounding box center [628, 341] width 163 height 12
click at [656, 375] on div "Full text editor Email SMS Send" at bounding box center [688, 440] width 612 height 141
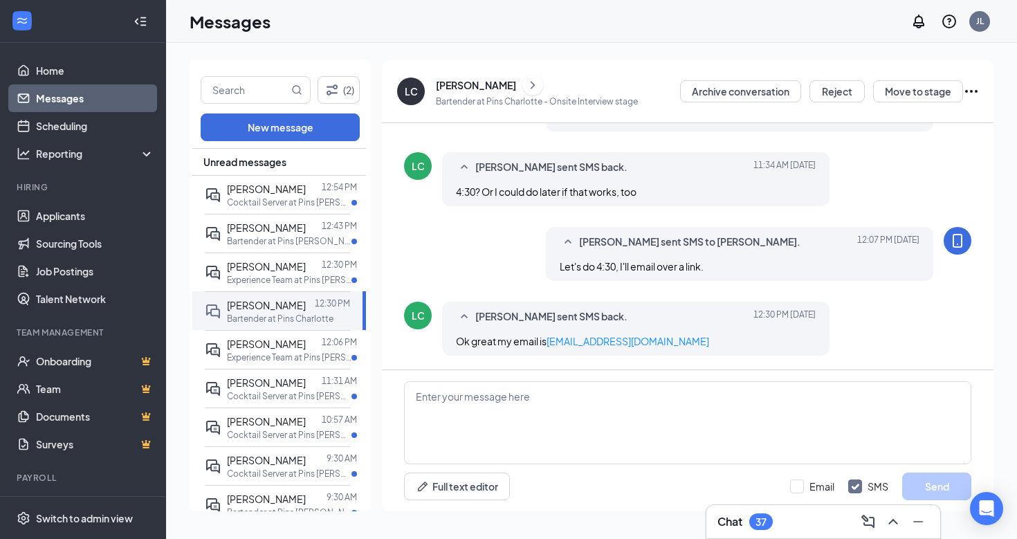
click at [659, 338] on div "Ok great my email is ldicarlo09@icloud.com" at bounding box center [636, 341] width 360 height 15
click at [658, 340] on div "Ok great my email is ldicarlo09@icloud.com" at bounding box center [636, 341] width 360 height 15
click at [664, 340] on div "Ok great my email is ldicarlo09@icloud.com" at bounding box center [636, 341] width 360 height 15
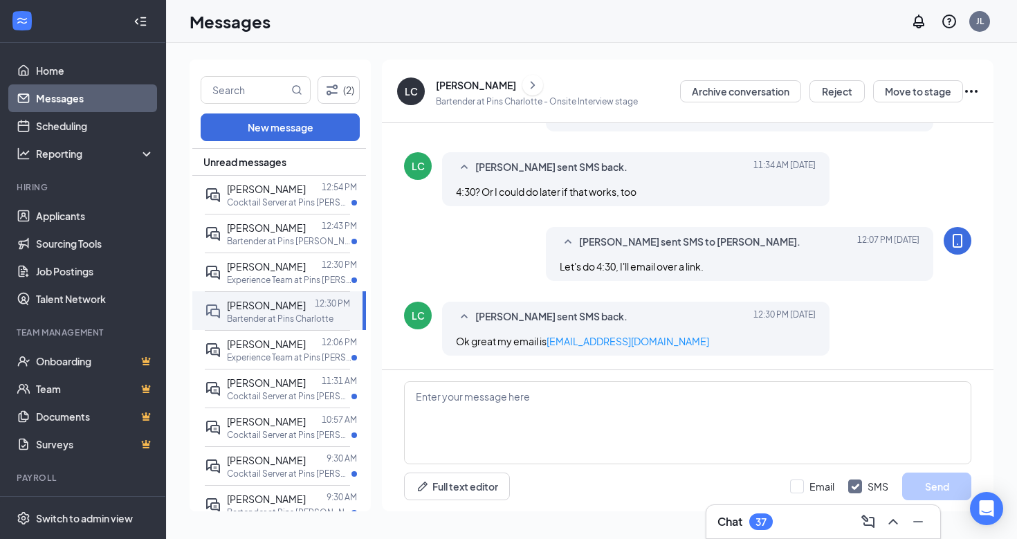
drag, startPoint x: 547, startPoint y: 345, endPoint x: 663, endPoint y: 338, distance: 115.7
click at [661, 336] on div "Ok great my email is ldicarlo09@icloud.com" at bounding box center [636, 341] width 360 height 15
click at [601, 416] on textarea at bounding box center [687, 422] width 567 height 83
paste textarea "9757q65hxn@privaterelay.appleid.com"
type textarea "9"
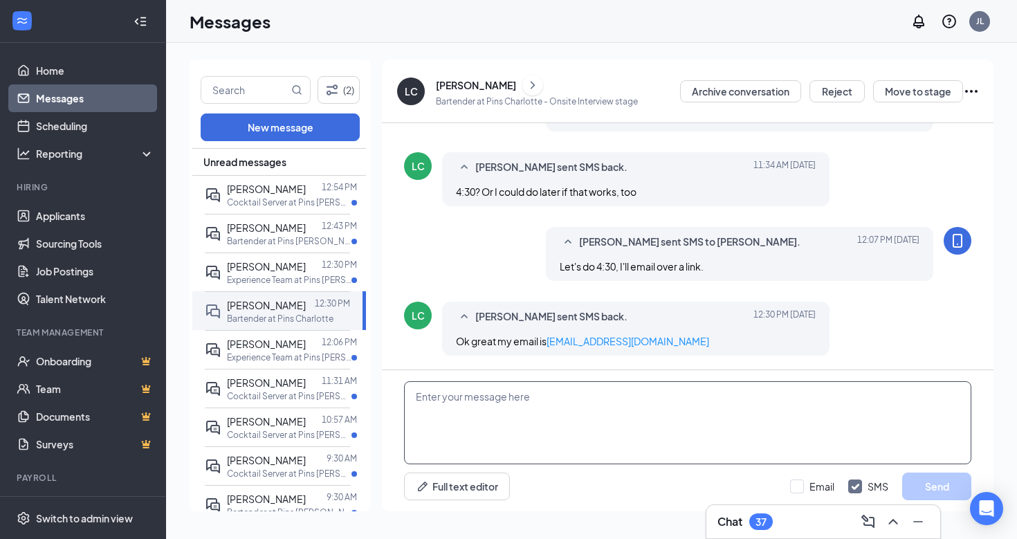
click at [560, 402] on textarea at bounding box center [687, 422] width 567 height 83
drag, startPoint x: 547, startPoint y: 344, endPoint x: 654, endPoint y: 341, distance: 106.6
click at [654, 341] on span "Ok great my email is ldicarlo09@icloud.com" at bounding box center [582, 341] width 253 height 12
copy span "ldicarlo09@icloud.com"
click at [522, 423] on textarea at bounding box center [687, 422] width 567 height 83
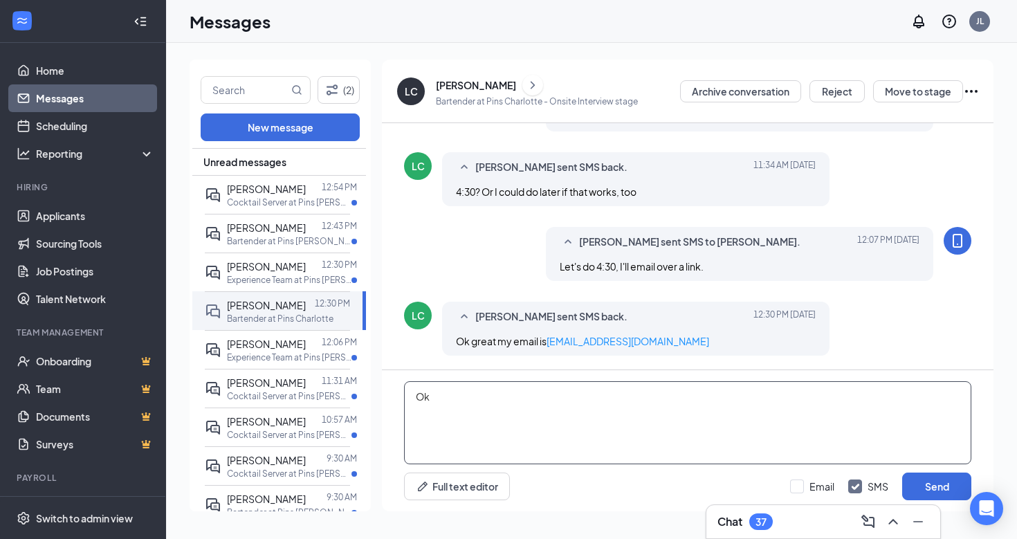
type textarea "O"
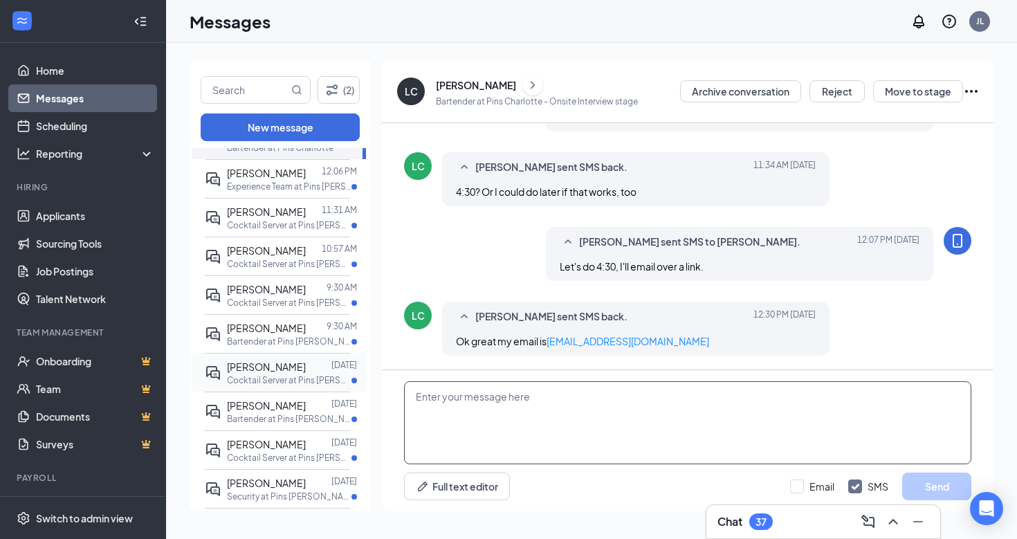
scroll to position [210, 0]
